Goal: Task Accomplishment & Management: Manage account settings

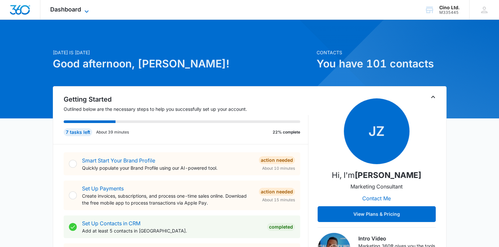
click at [86, 9] on icon at bounding box center [87, 12] width 8 height 8
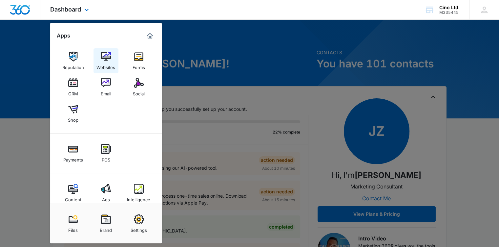
click at [109, 60] on img at bounding box center [106, 57] width 10 height 10
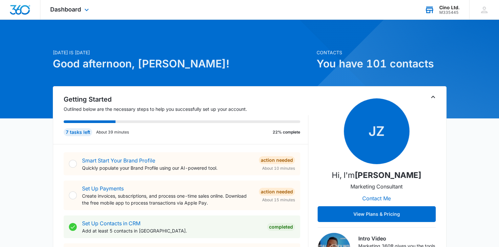
click at [454, 9] on div "Cino Ltd." at bounding box center [450, 7] width 20 height 5
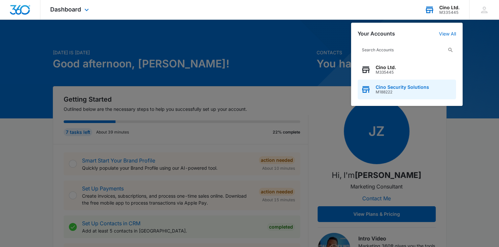
click at [390, 87] on span "Cino Security Solutions" at bounding box center [403, 86] width 54 height 5
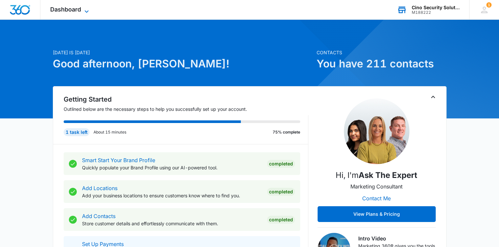
click at [85, 10] on icon at bounding box center [87, 12] width 8 height 8
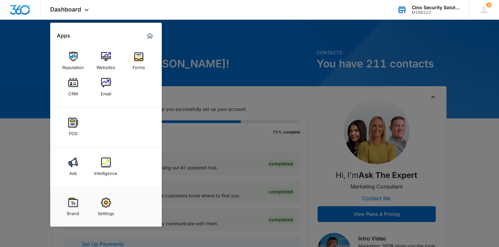
click at [75, 79] on img at bounding box center [73, 83] width 10 height 10
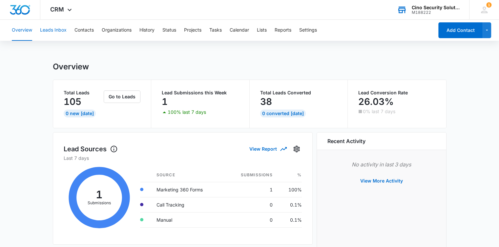
click at [57, 29] on button "Leads Inbox" at bounding box center [53, 30] width 27 height 21
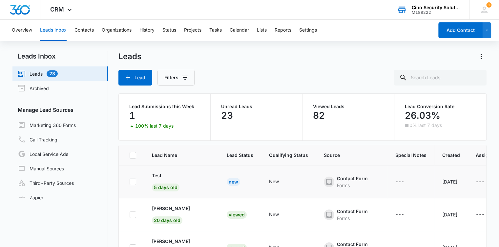
click at [233, 183] on div "New" at bounding box center [233, 182] width 13 height 8
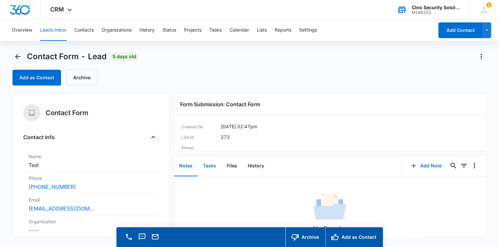
click at [209, 166] on button "Tasks" at bounding box center [210, 166] width 24 height 20
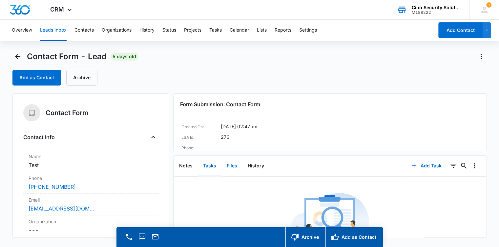
click at [235, 164] on button "Files" at bounding box center [232, 166] width 21 height 20
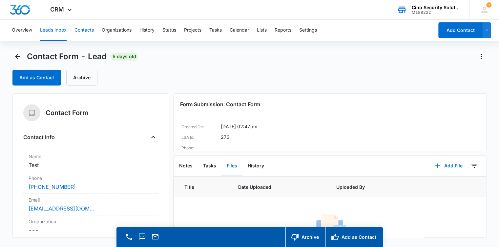
click at [83, 30] on button "Contacts" at bounding box center [84, 30] width 19 height 21
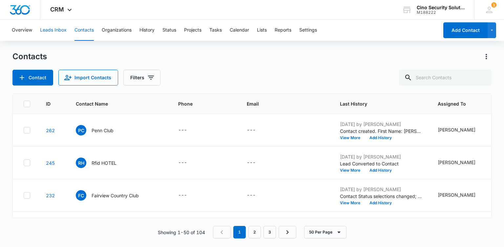
click at [63, 29] on button "Leads Inbox" at bounding box center [53, 30] width 27 height 21
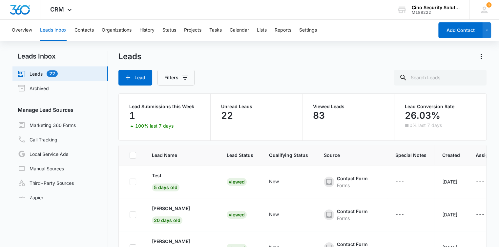
click at [228, 111] on p "22" at bounding box center [227, 115] width 12 height 11
click at [226, 108] on p "Unread Leads" at bounding box center [256, 106] width 71 height 5
click at [51, 73] on link "Leads 22" at bounding box center [38, 74] width 40 height 8
click at [36, 73] on link "Leads 22" at bounding box center [38, 74] width 40 height 8
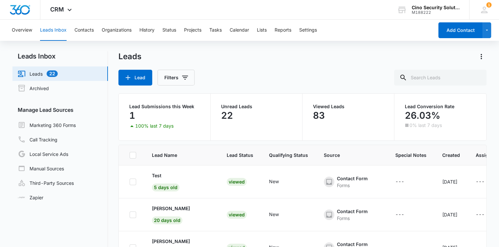
click at [36, 73] on link "Leads 22" at bounding box center [38, 74] width 40 height 8
click at [21, 74] on link "Leads 22" at bounding box center [38, 74] width 40 height 8
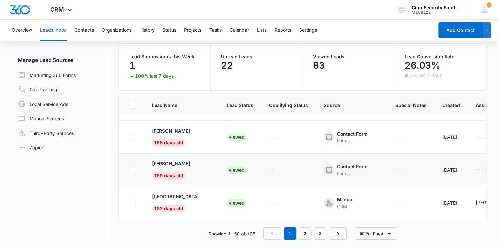
scroll to position [50, 0]
click at [52, 71] on link "Marketing 360 Forms" at bounding box center [47, 75] width 58 height 8
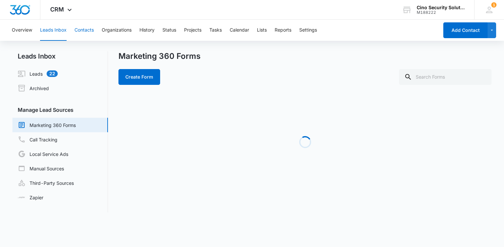
click at [86, 31] on button "Contacts" at bounding box center [84, 30] width 19 height 21
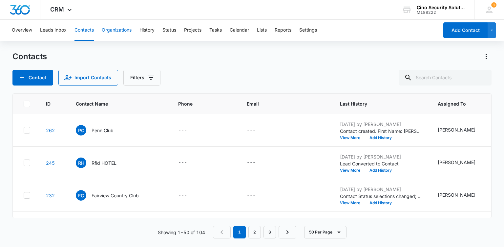
click at [120, 28] on button "Organizations" at bounding box center [117, 30] width 30 height 21
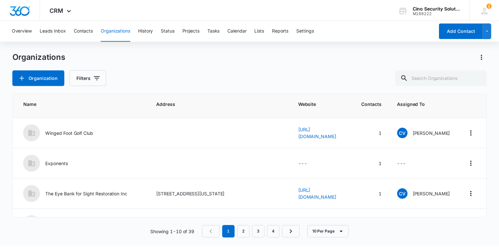
scroll to position [98, 0]
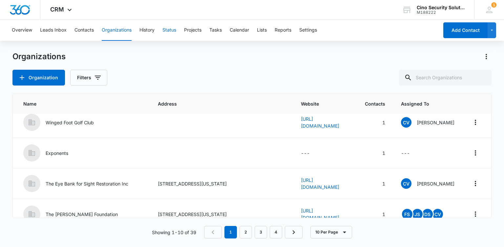
click at [168, 29] on button "Status" at bounding box center [169, 30] width 14 height 21
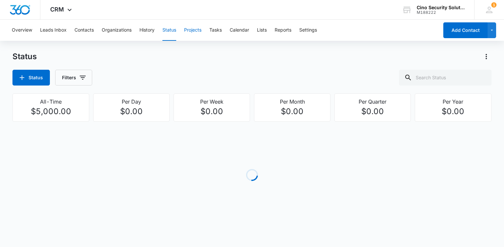
click at [191, 30] on button "Projects" at bounding box center [192, 30] width 17 height 21
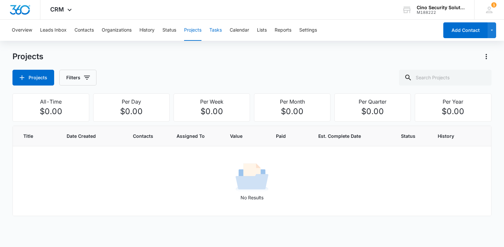
click at [213, 29] on button "Tasks" at bounding box center [215, 30] width 12 height 21
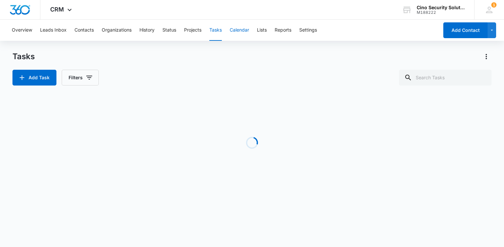
click at [239, 29] on button "Calendar" at bounding box center [239, 30] width 19 height 21
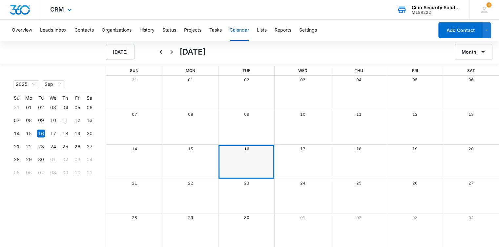
click at [437, 8] on div "Cino Security Solutions" at bounding box center [436, 7] width 48 height 5
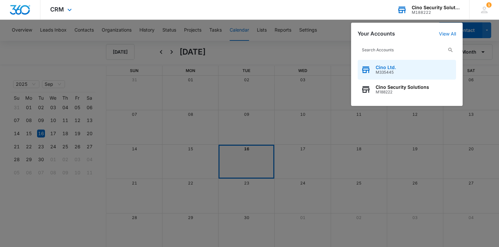
click at [386, 72] on span "M335445" at bounding box center [386, 72] width 20 height 5
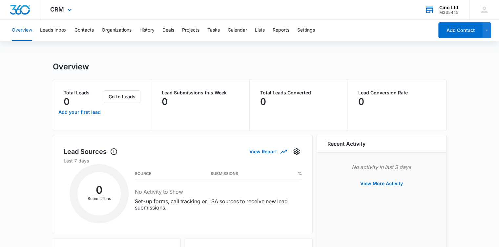
click at [28, 10] on img "Dashboard" at bounding box center [20, 10] width 21 height 10
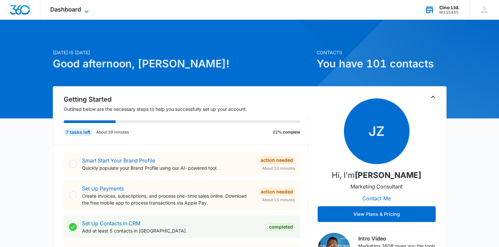
click at [88, 9] on icon at bounding box center [87, 12] width 8 height 8
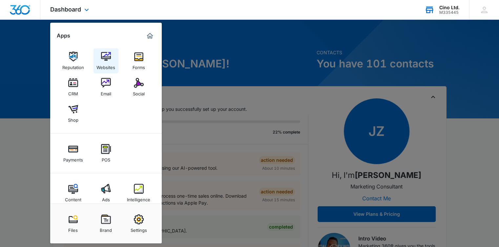
click at [106, 54] on img at bounding box center [106, 57] width 10 height 10
